Goal: Information Seeking & Learning: Understand process/instructions

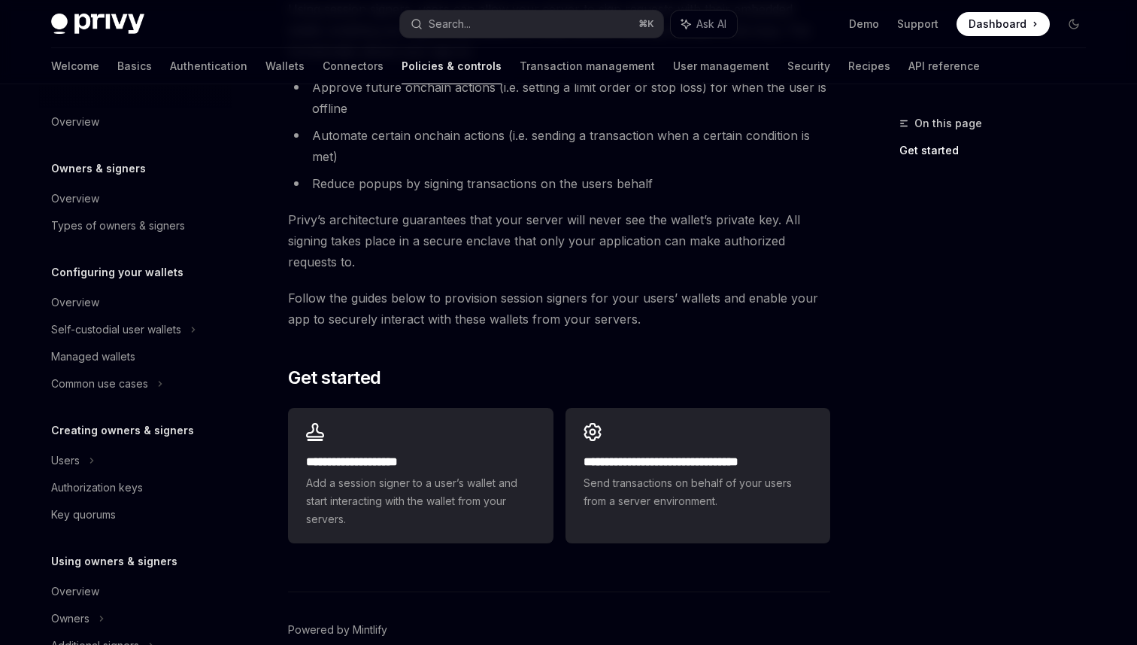
scroll to position [245, 0]
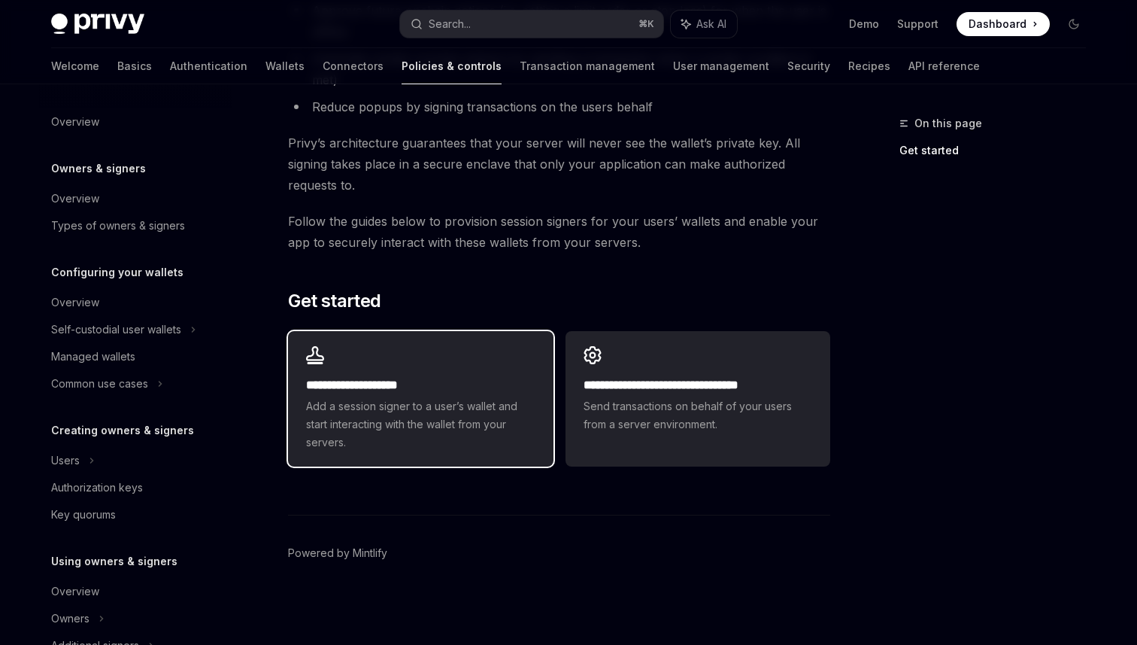
click at [471, 388] on h2 "**********" at bounding box center [420, 385] width 229 height 18
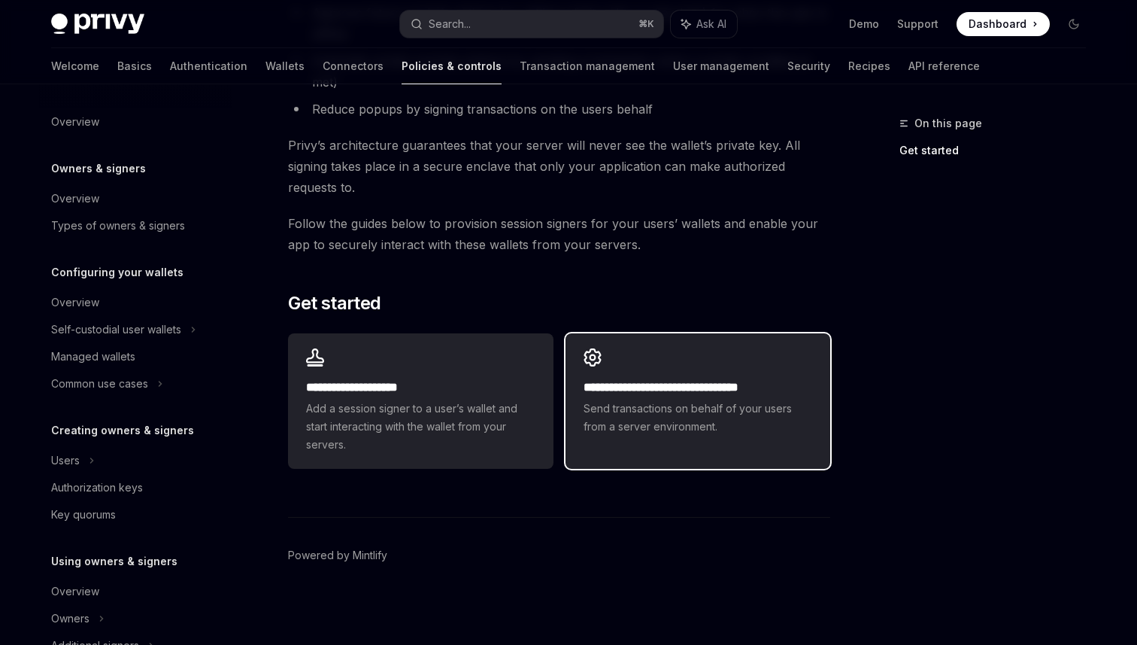
scroll to position [245, 0]
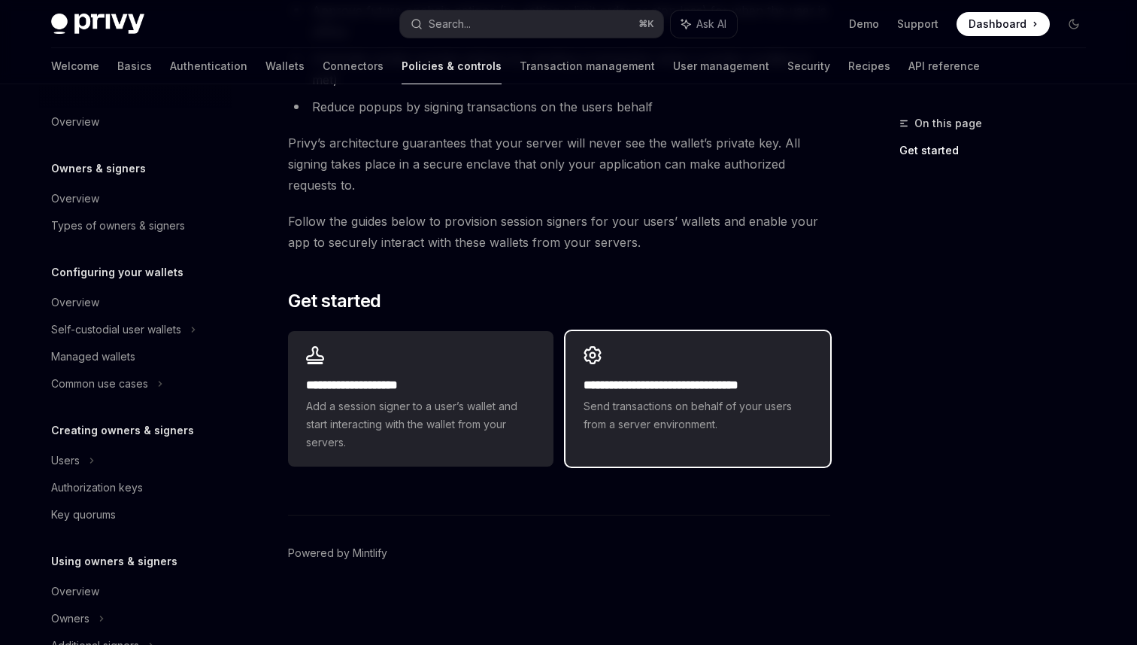
click at [750, 439] on div "**********" at bounding box center [698, 389] width 265 height 117
type textarea "*"
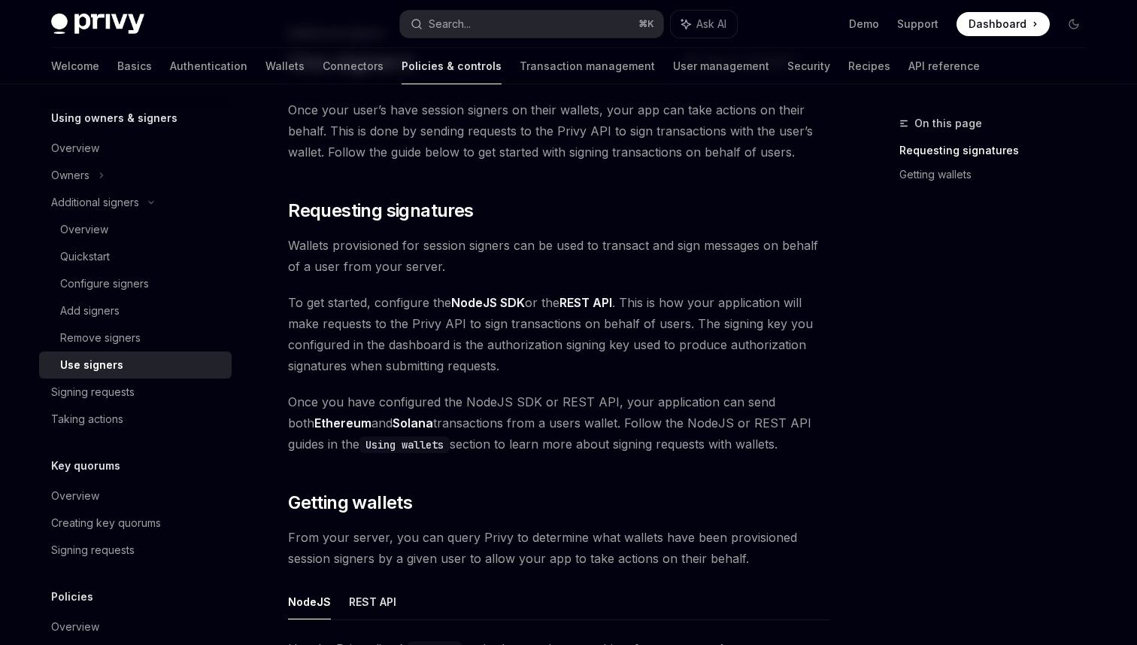
scroll to position [97, 0]
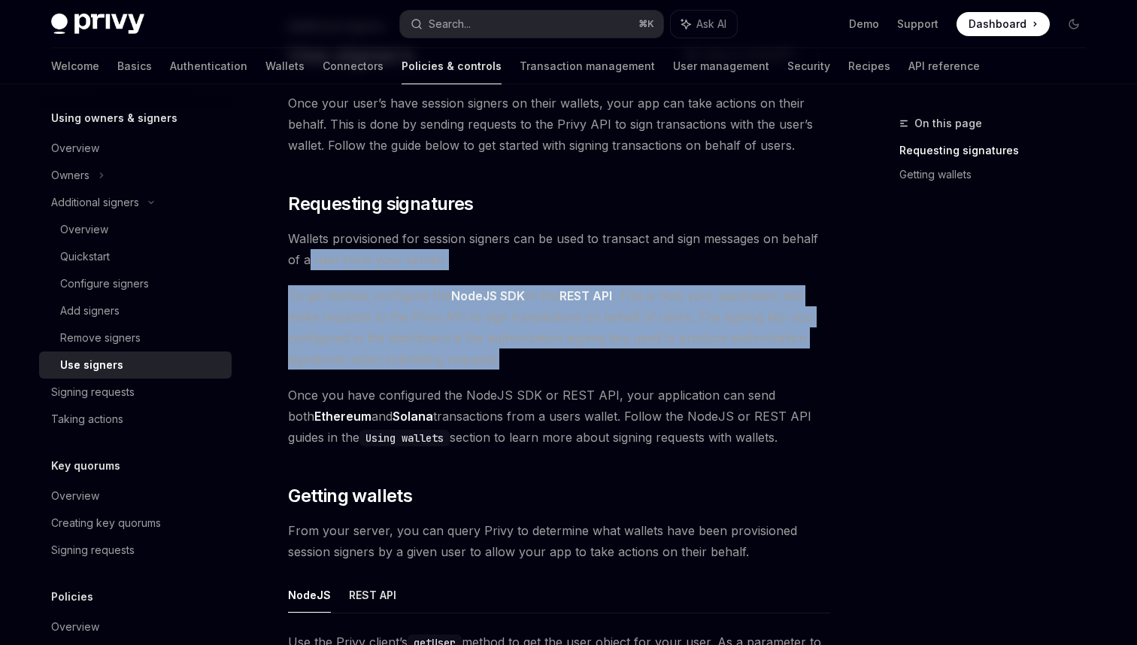
drag, startPoint x: 530, startPoint y: 358, endPoint x: 307, endPoint y: 256, distance: 245.4
click at [308, 256] on div "Once your user’s have session signers on their wallets, your app can take actio…" at bounding box center [559, 580] width 542 height 975
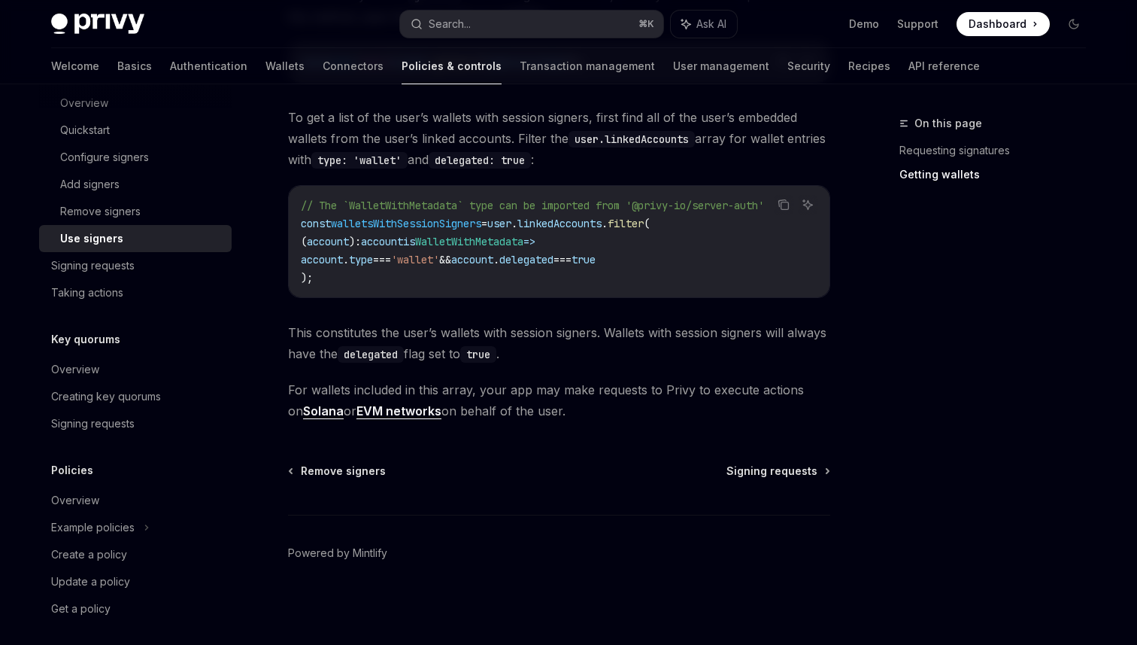
scroll to position [577, 0]
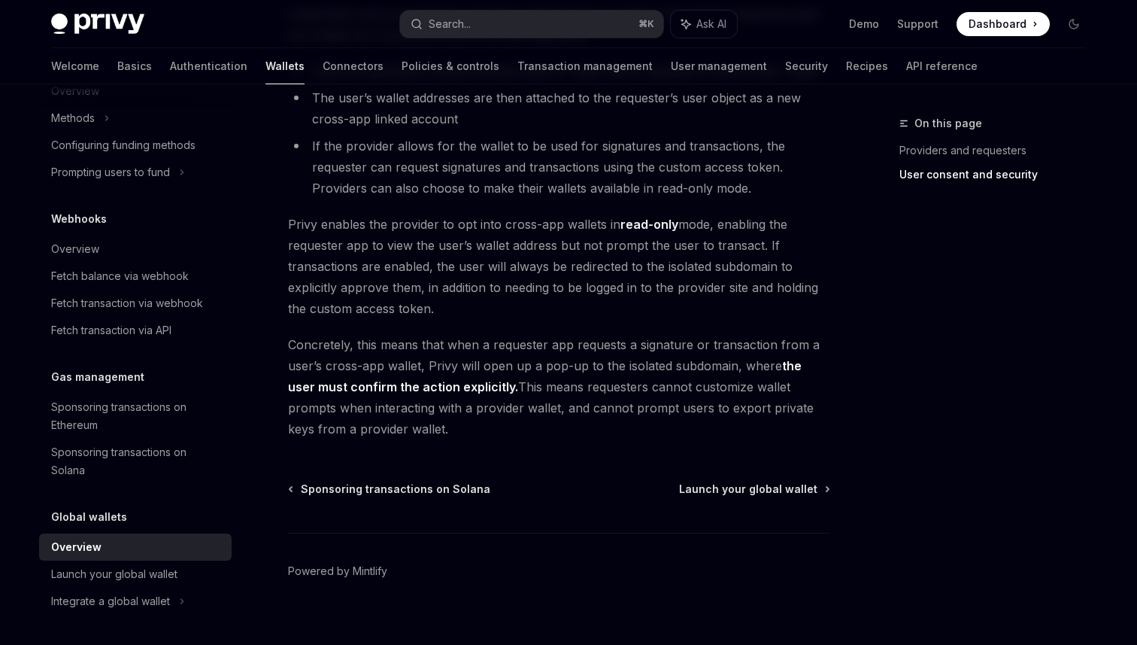
scroll to position [1261, 0]
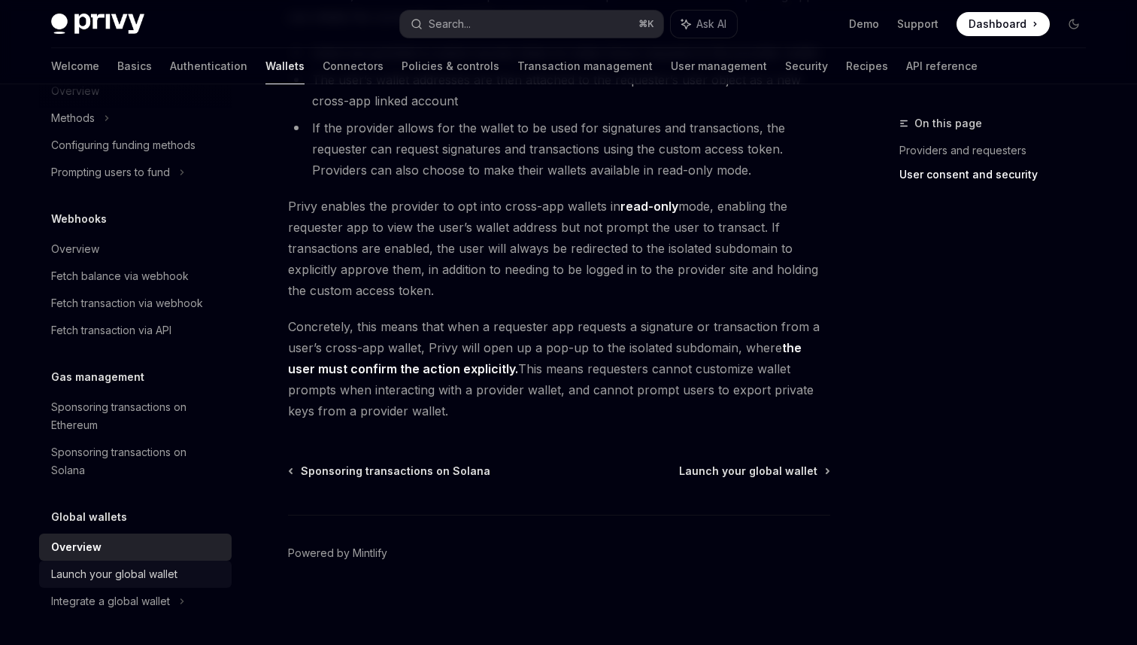
click at [164, 578] on div "Launch your global wallet" at bounding box center [114, 574] width 126 height 18
type textarea "*"
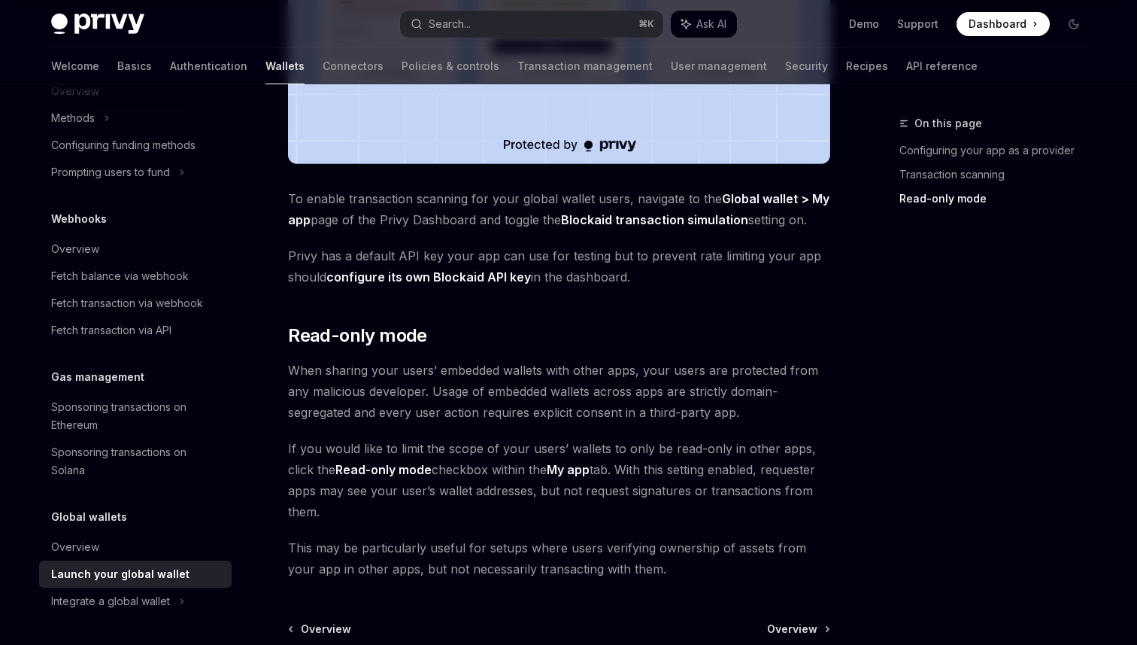
scroll to position [1276, 0]
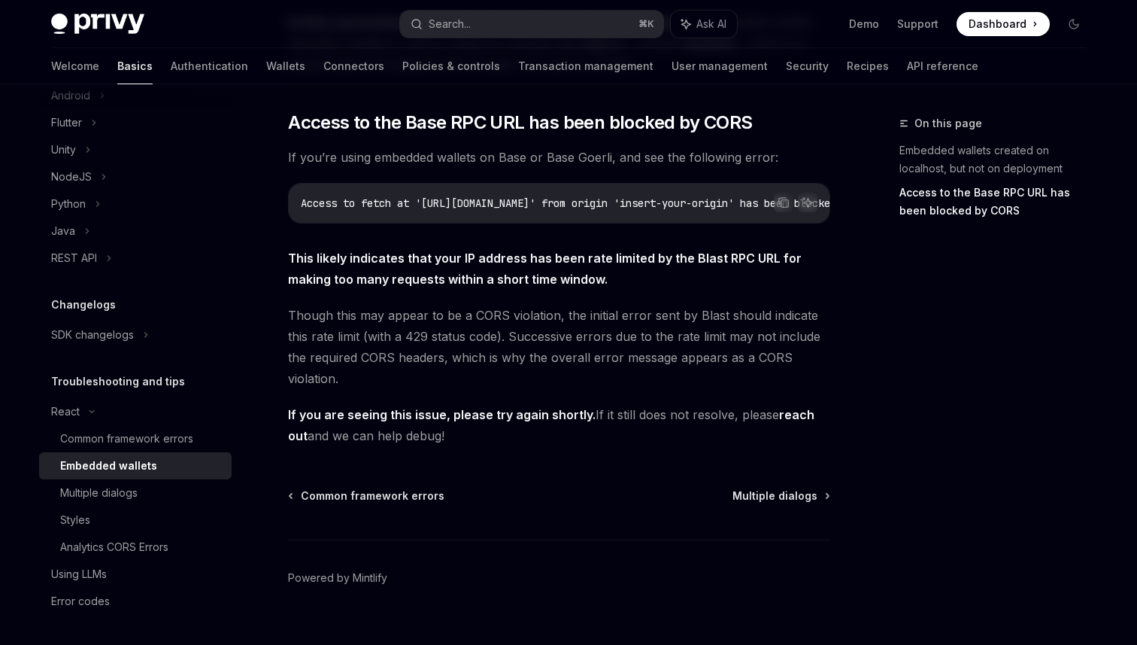
scroll to position [423, 0]
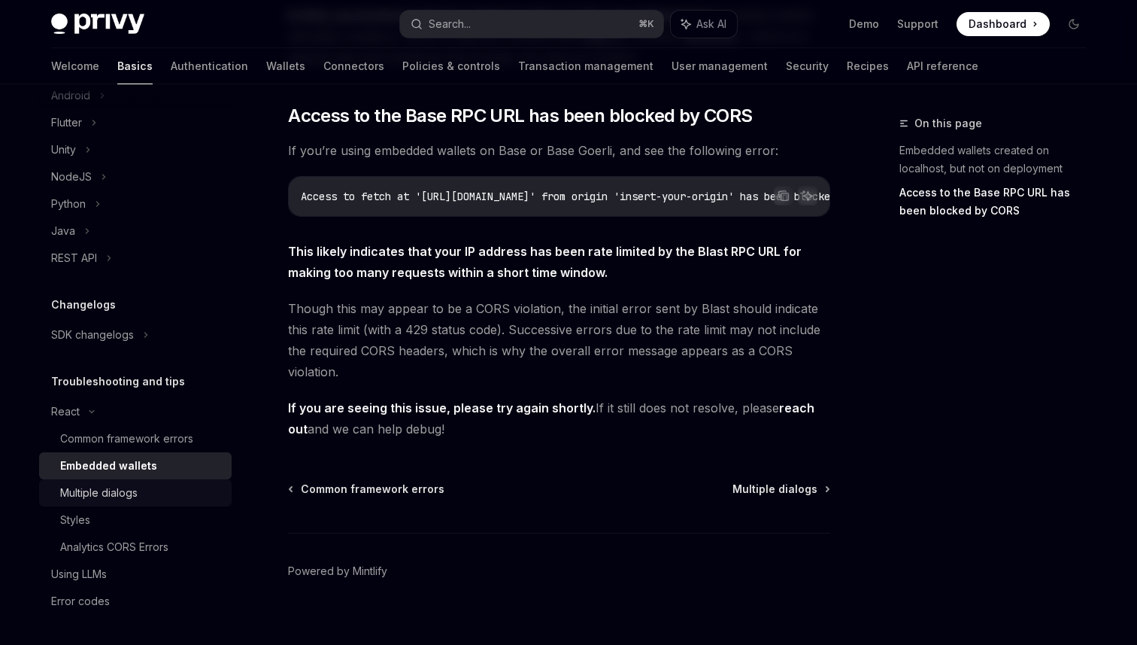
click at [180, 484] on div "Multiple dialogs" at bounding box center [141, 493] width 162 height 18
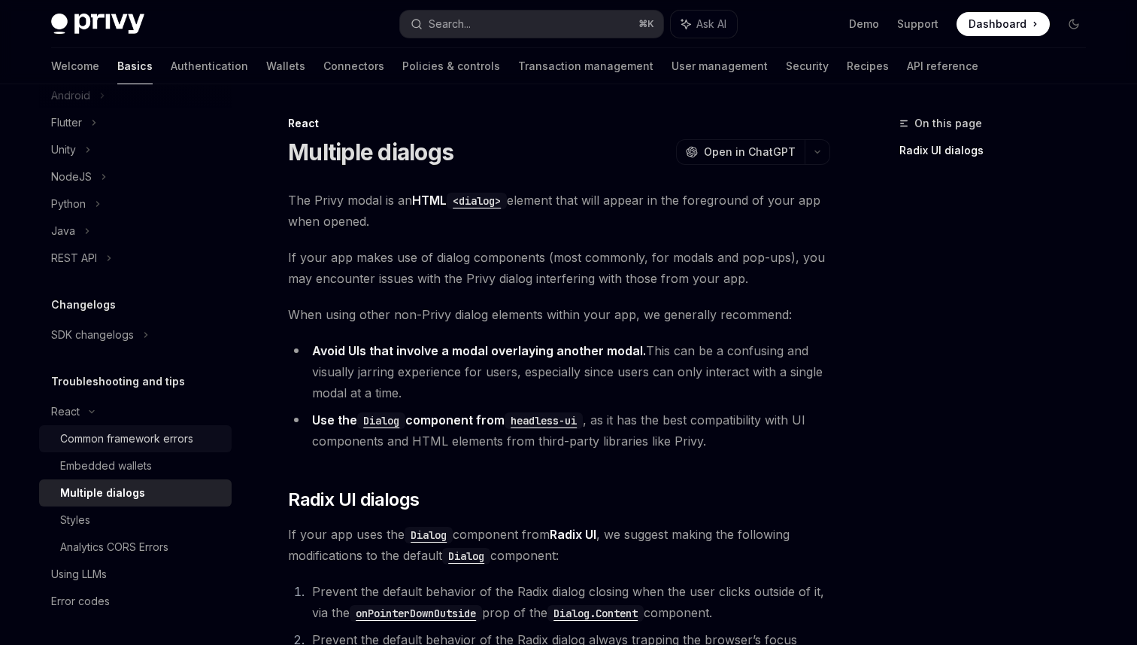
click at [207, 439] on div "Common framework errors" at bounding box center [141, 439] width 162 height 18
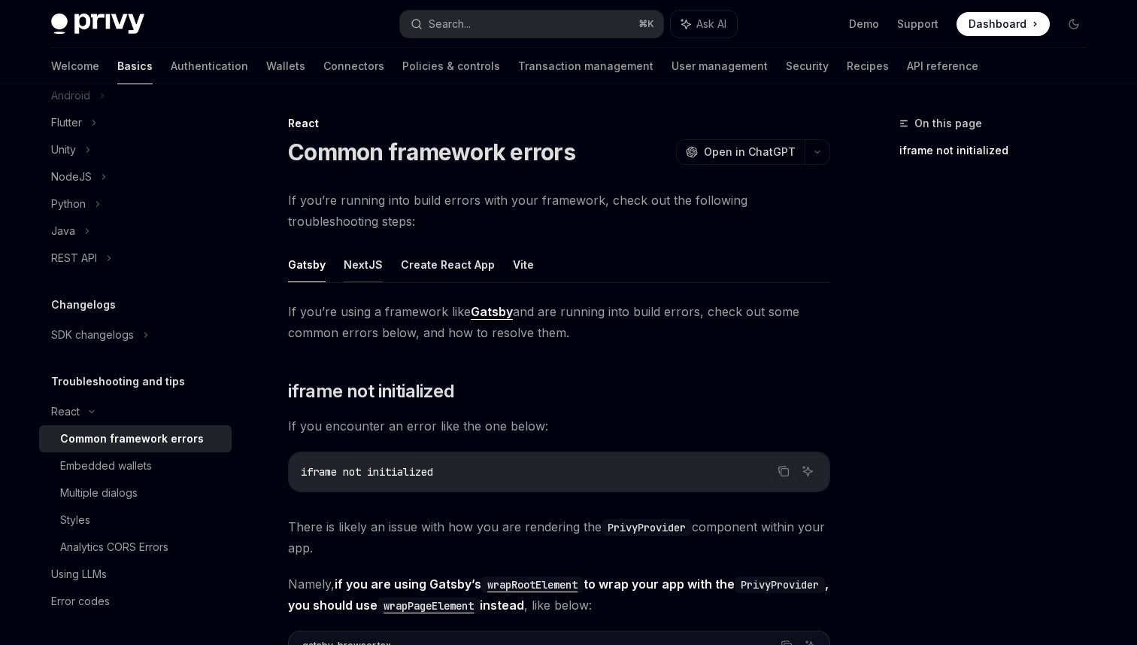
click at [358, 257] on button "NextJS" at bounding box center [363, 264] width 39 height 35
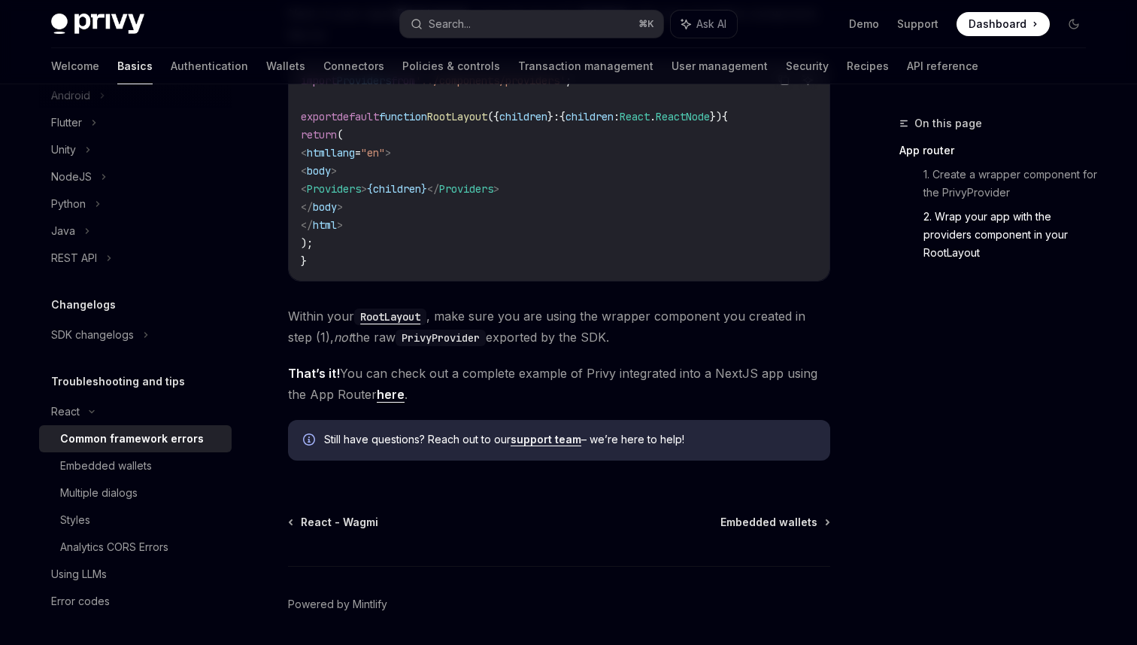
scroll to position [932, 0]
click at [162, 473] on div "Embedded wallets" at bounding box center [141, 466] width 162 height 18
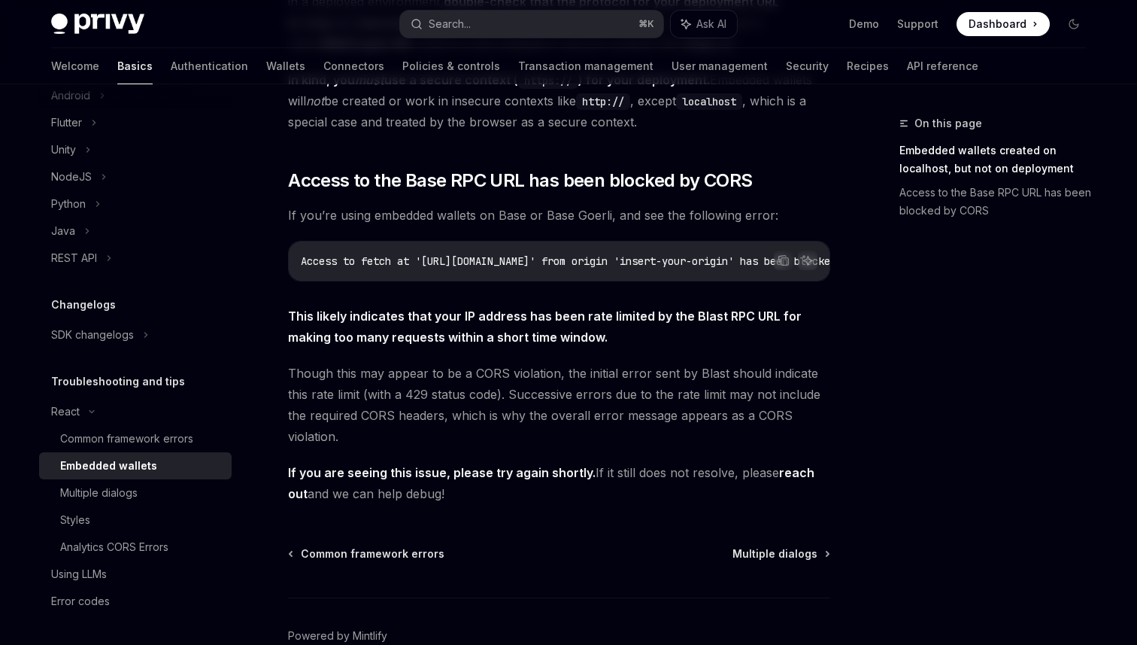
scroll to position [423, 0]
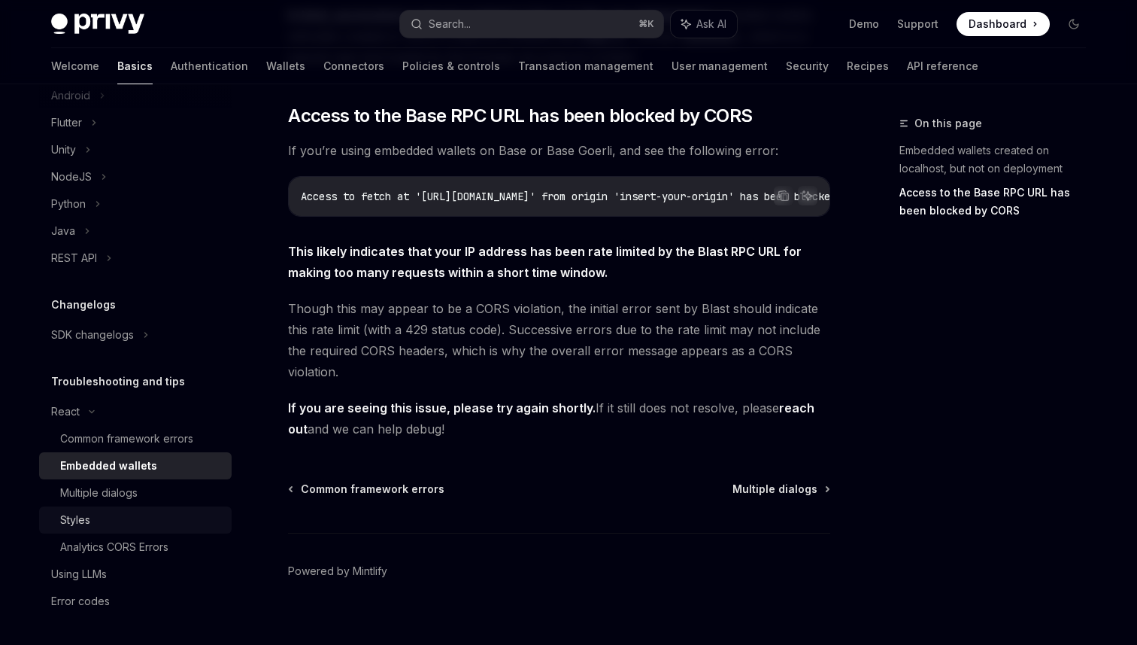
click at [116, 508] on link "Styles" at bounding box center [135, 519] width 193 height 27
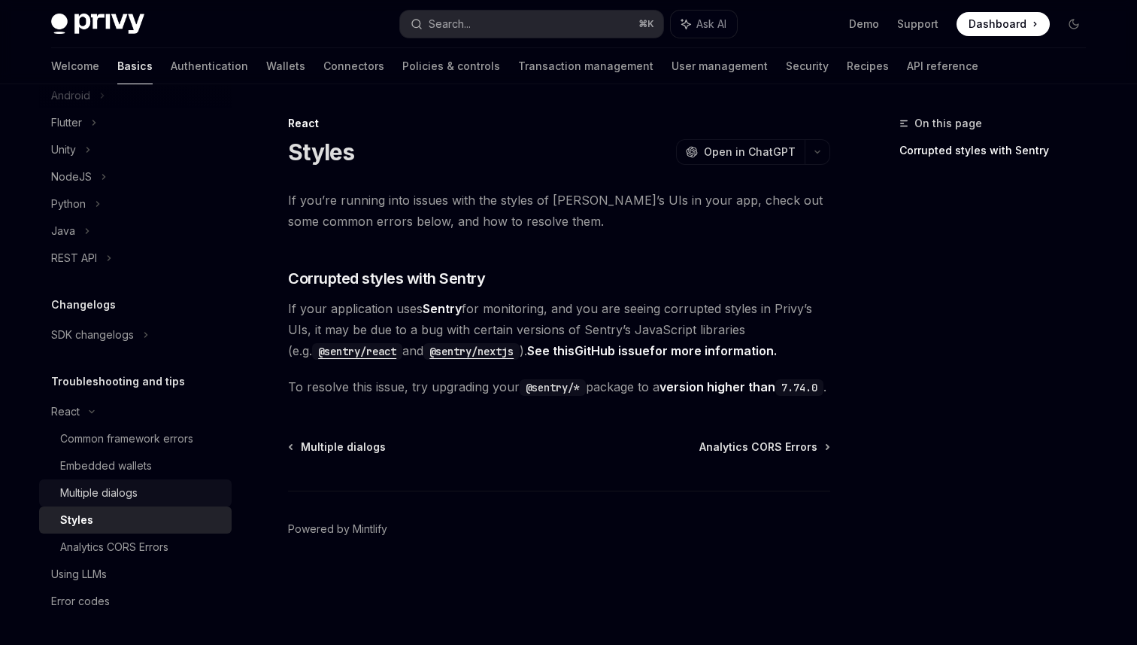
click at [123, 492] on div "Multiple dialogs" at bounding box center [98, 493] width 77 height 18
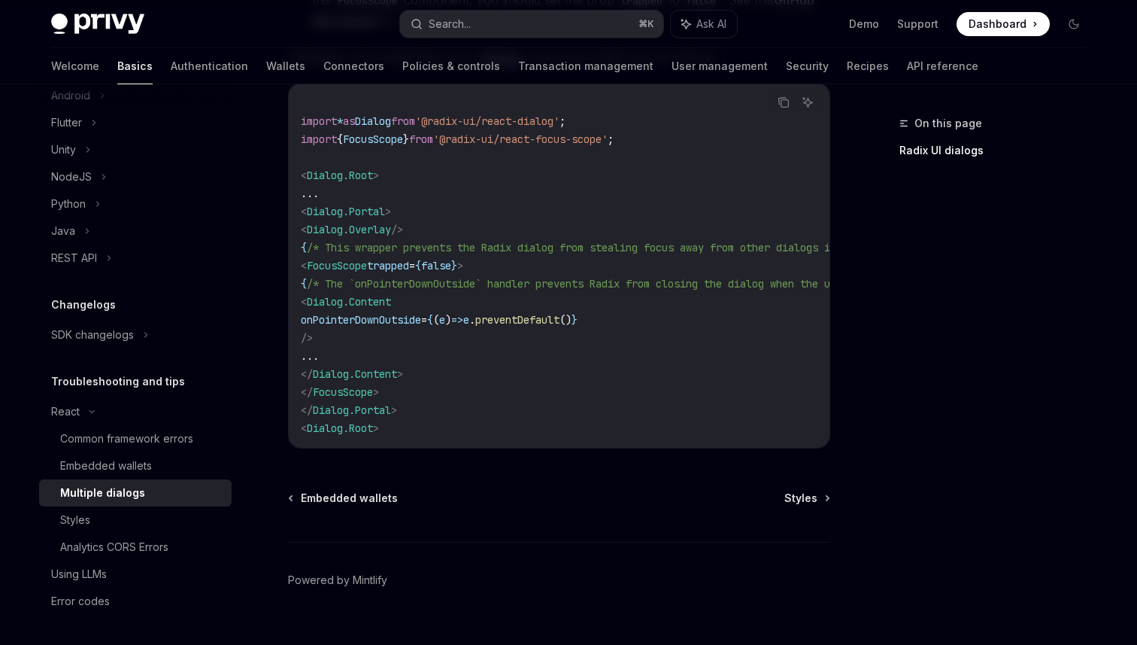
scroll to position [736, 0]
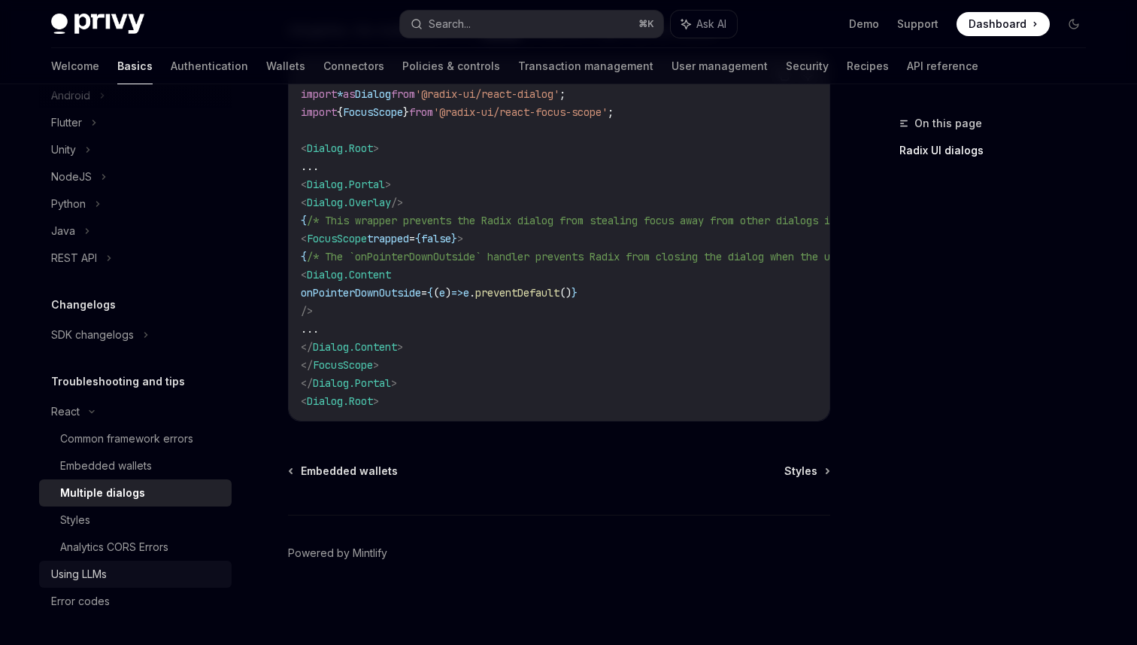
click at [119, 576] on div "Using LLMs" at bounding box center [137, 574] width 172 height 18
type textarea "*"
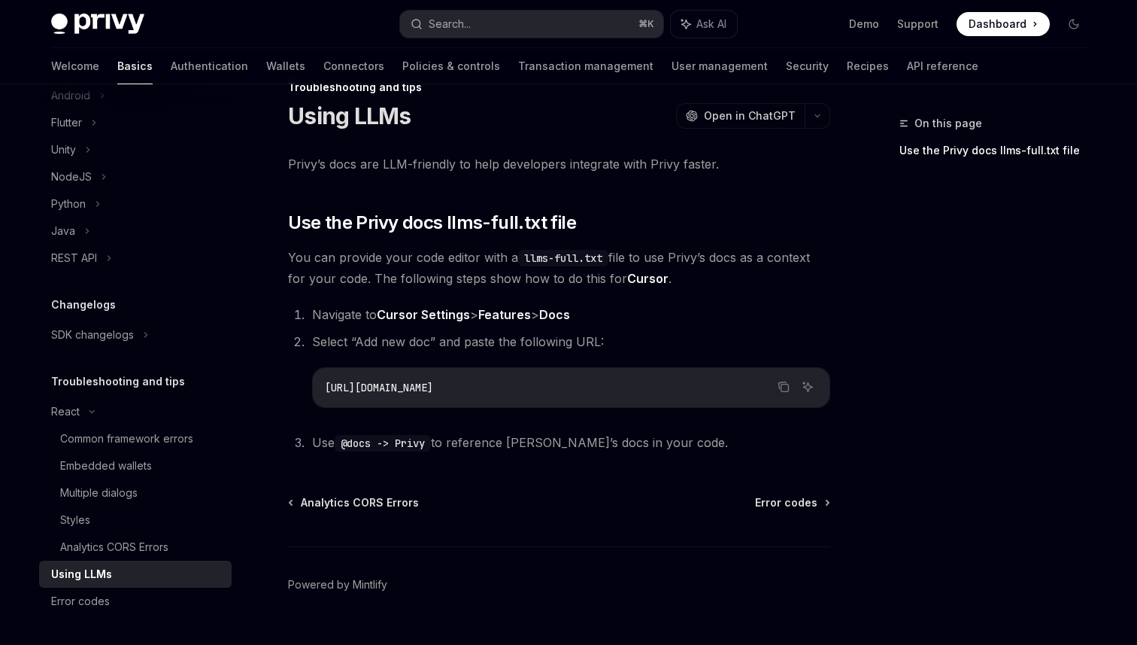
scroll to position [34, 0]
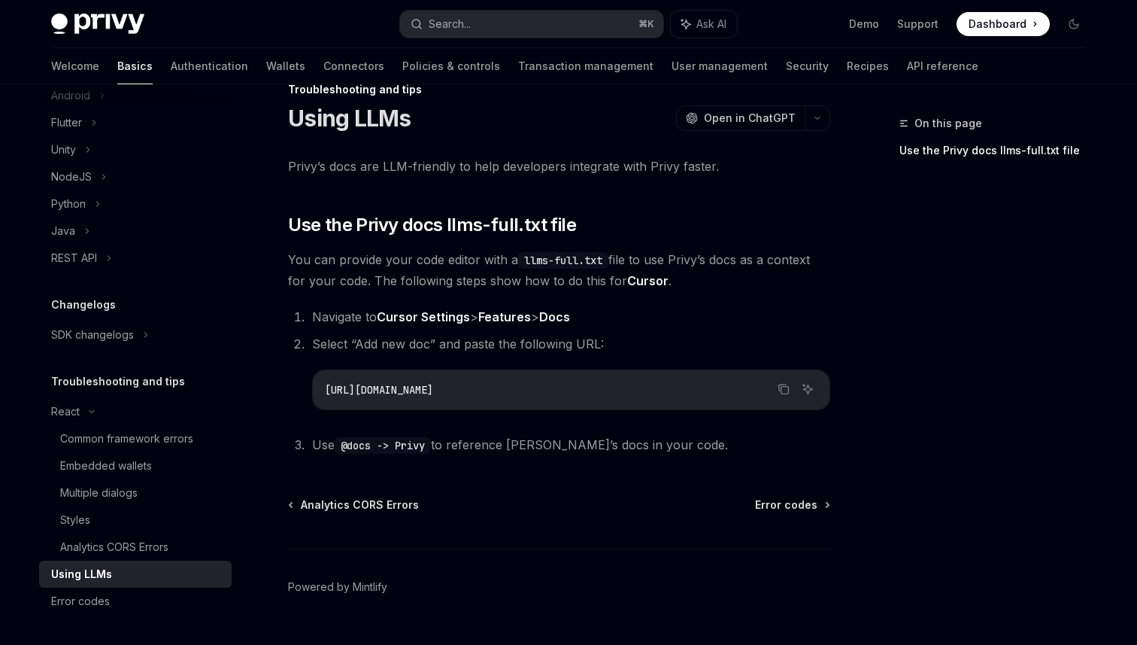
click at [433, 387] on span "https://docs.privy.io/llms-full.txt" at bounding box center [379, 390] width 108 height 14
copy ol "https://docs.privy.io/llms-full.txt"
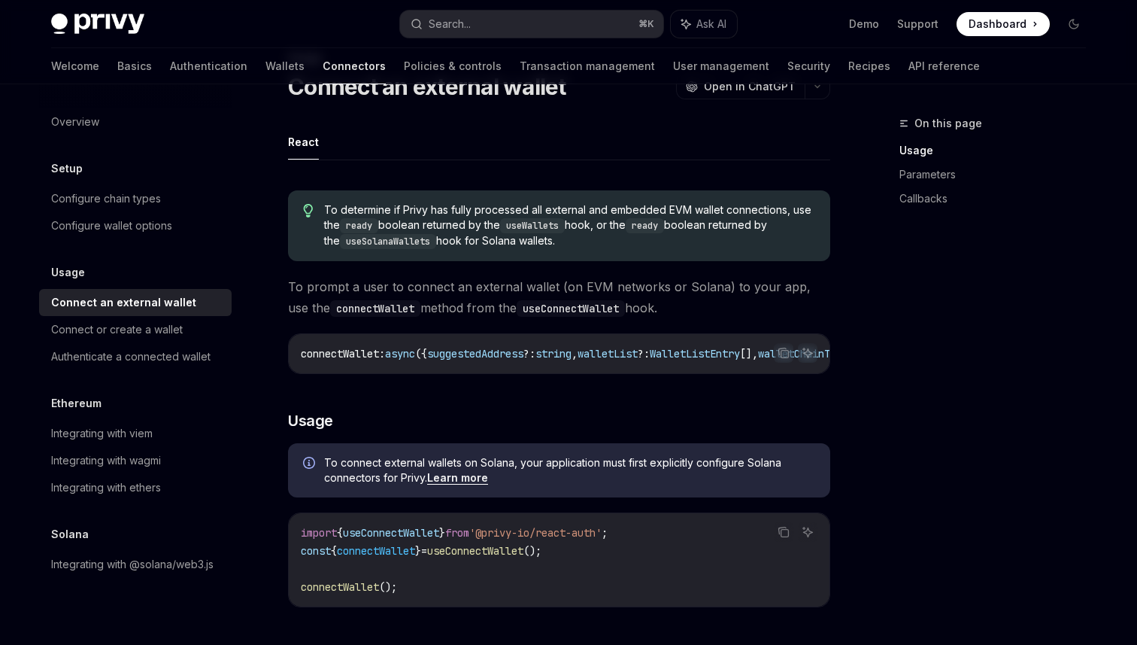
scroll to position [67, 0]
click at [598, 38] on div "Privy Docs home page Search... ⌘ K Ask AI Demo Support Dashboard Dashboard Sear…" at bounding box center [568, 24] width 1035 height 48
click at [598, 18] on button "Search... ⌘ K" at bounding box center [531, 24] width 263 height 27
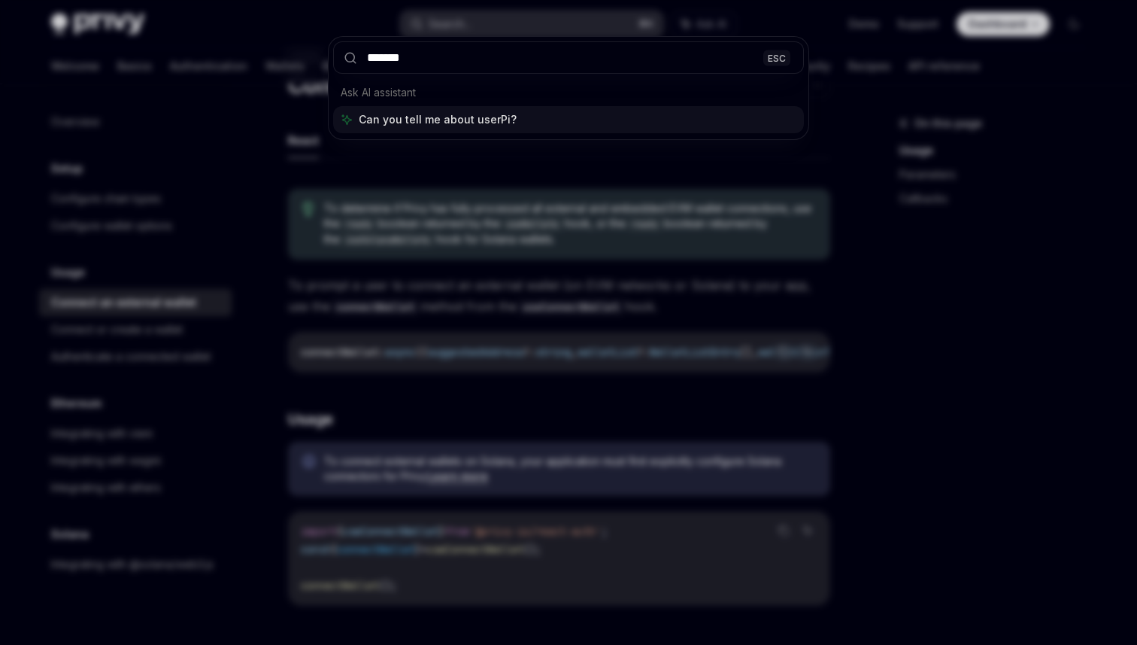
type input "********"
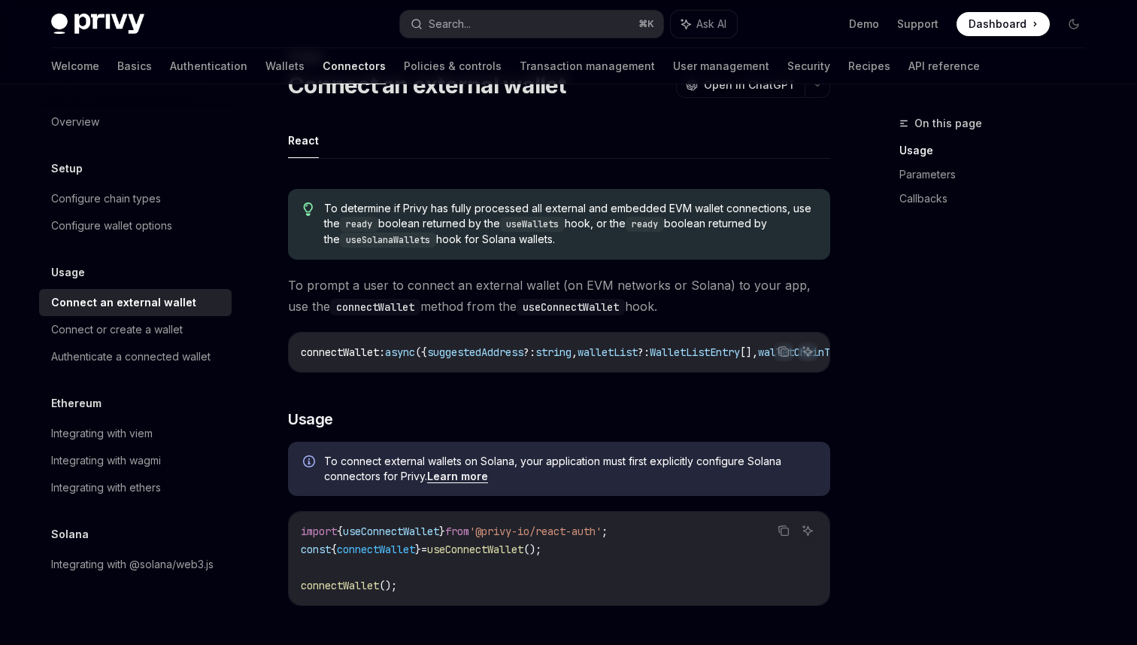
type textarea "*"
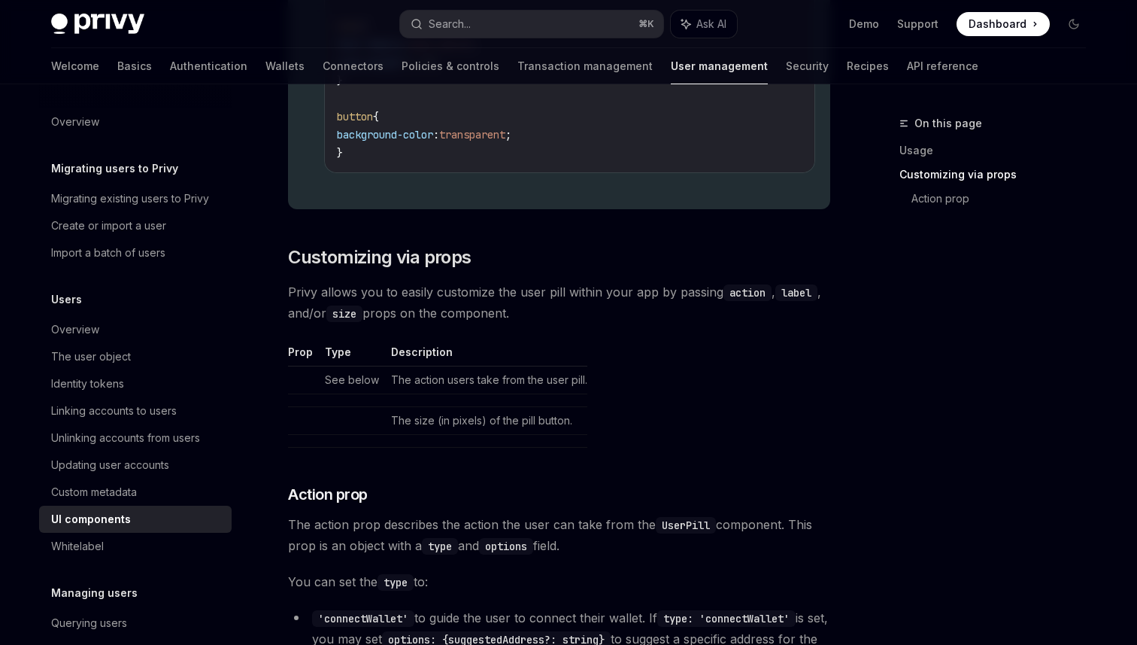
scroll to position [2074, 0]
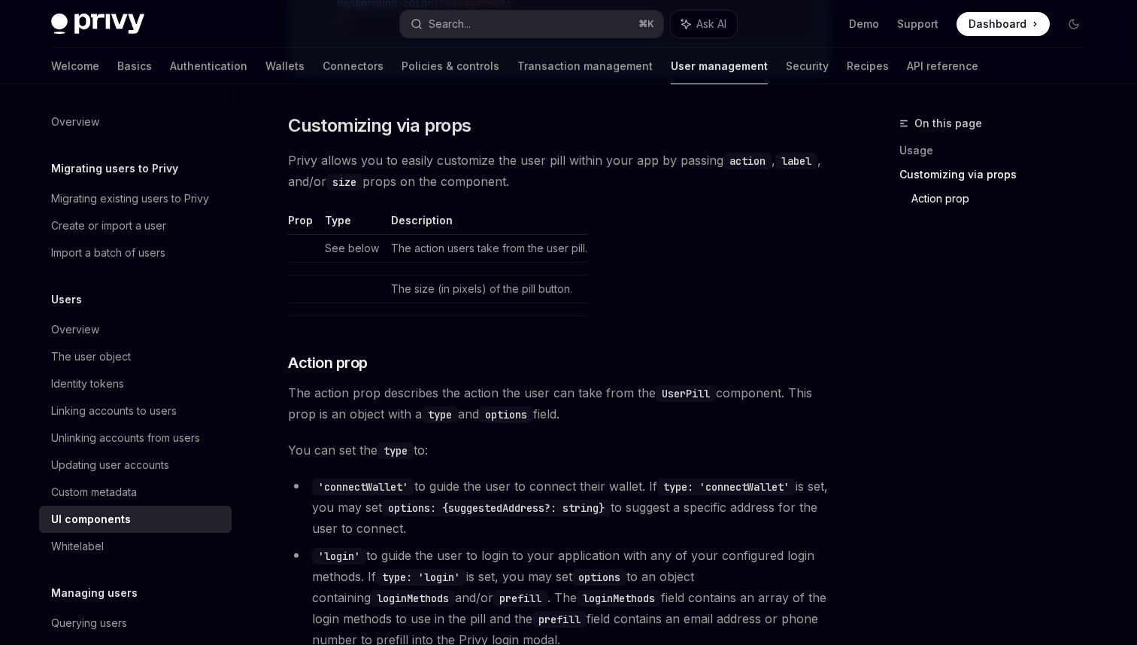
click at [490, 188] on span "Privy allows you to easily customize the user pill within your app by passing a…" at bounding box center [559, 171] width 542 height 42
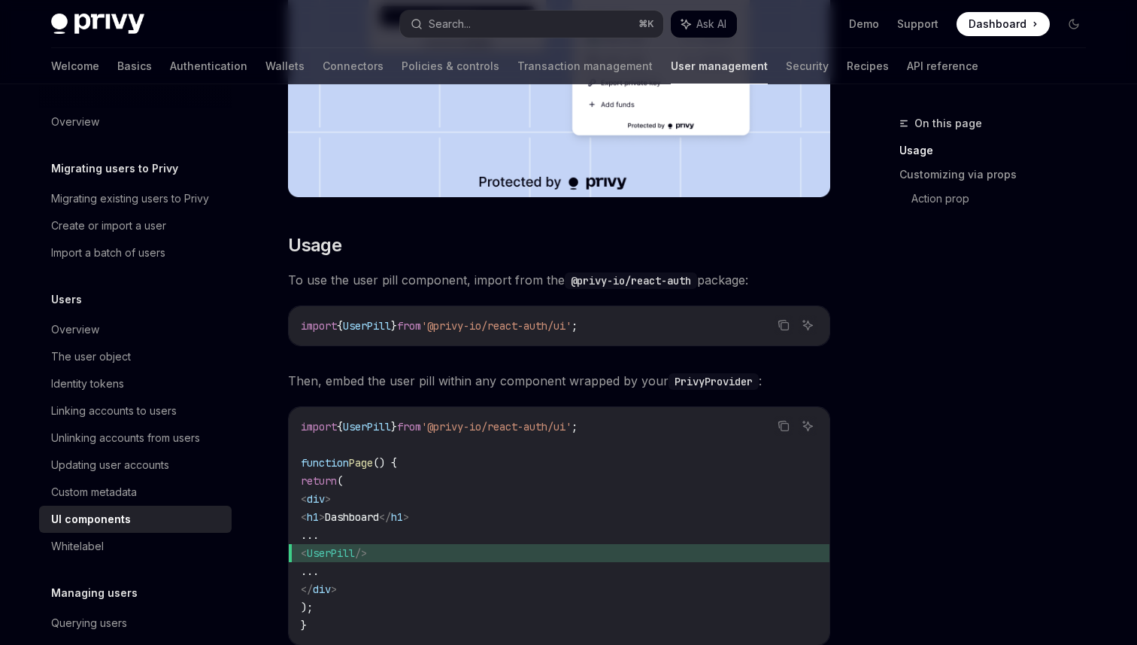
scroll to position [0, 0]
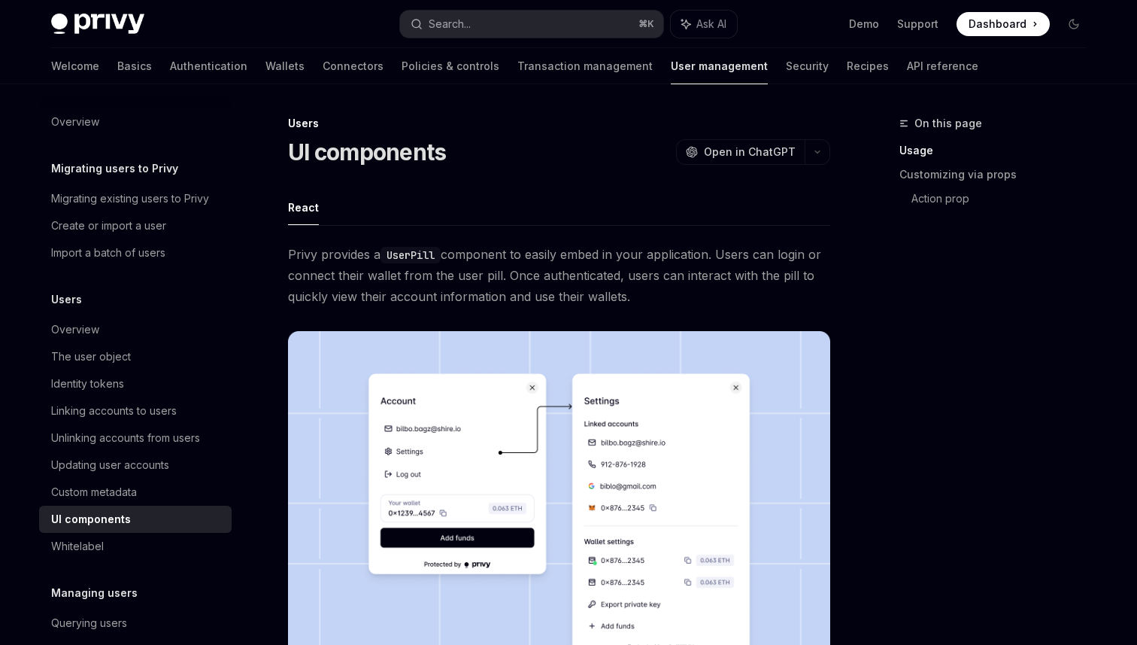
click at [414, 251] on code "UserPill" at bounding box center [411, 255] width 60 height 17
copy code "UserPill"
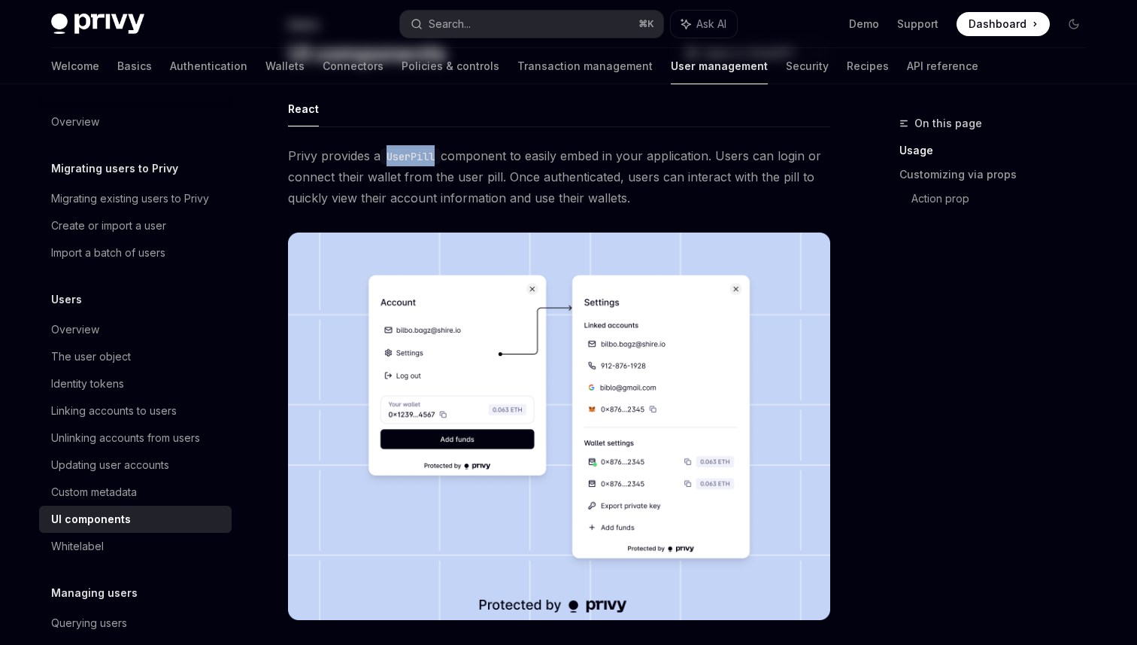
scroll to position [468, 0]
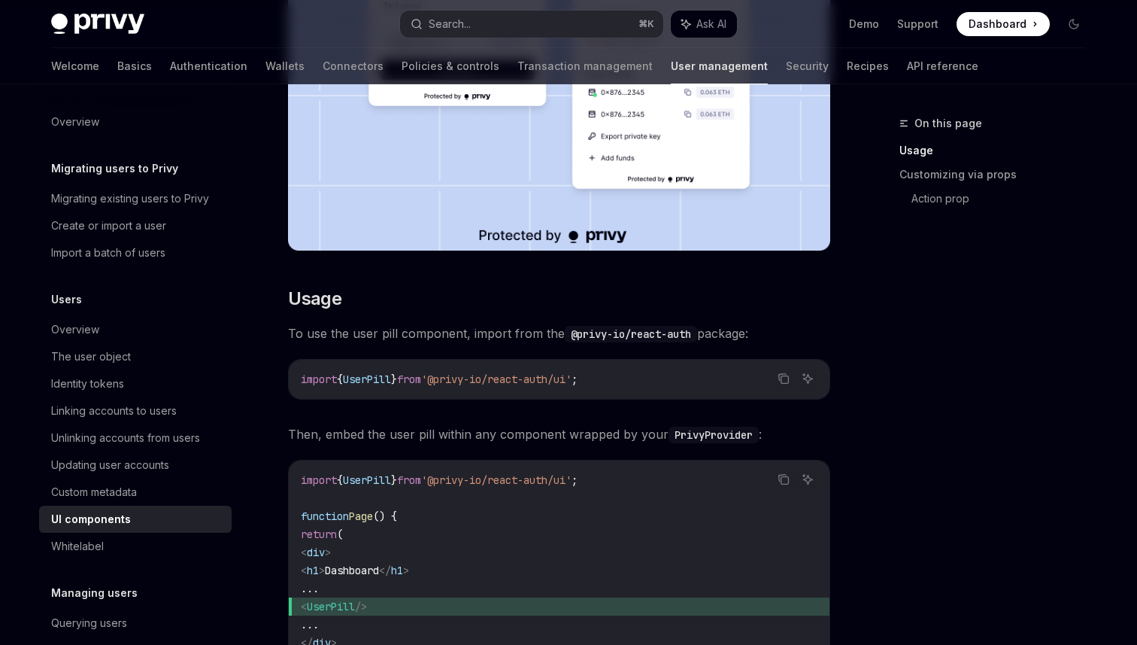
click at [578, 376] on span ";" at bounding box center [575, 379] width 6 height 14
copy code "import { UserPill } from '@privy-io/react-auth/ui' ;"
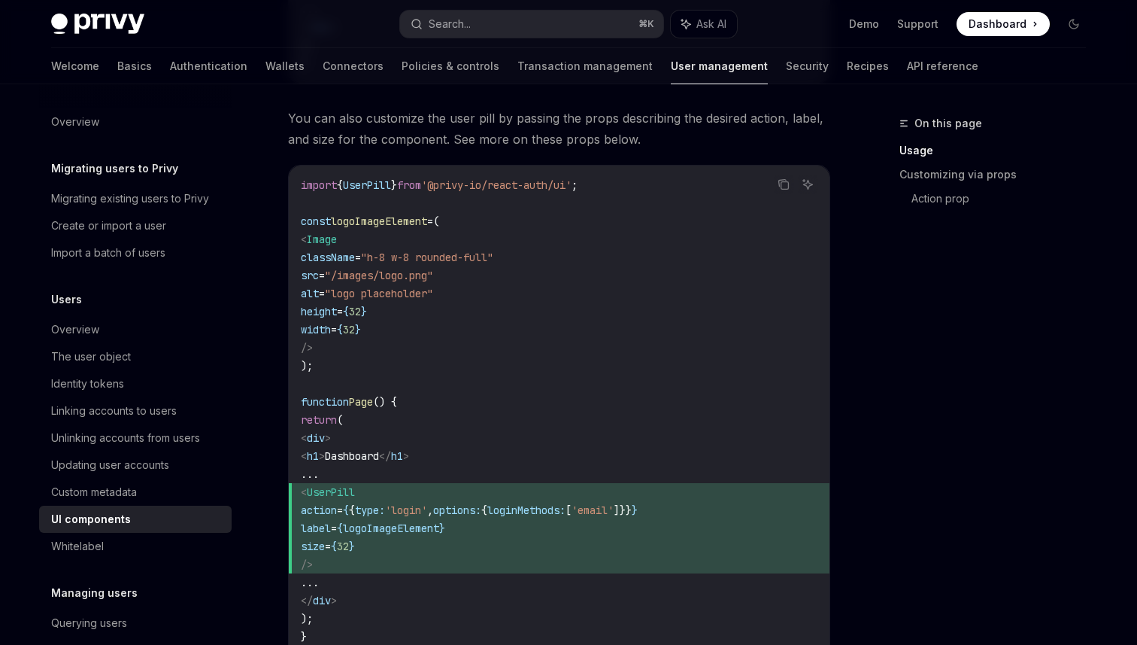
scroll to position [1086, 0]
